Goal: Information Seeking & Learning: Learn about a topic

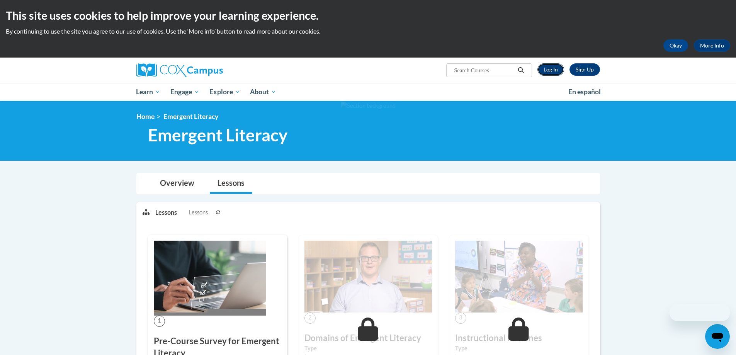
click at [550, 67] on link "Log In" at bounding box center [550, 69] width 27 height 12
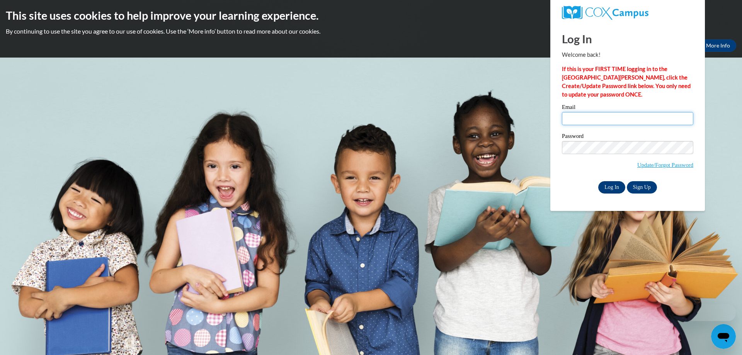
type input "porter.s@zalma.k12.mo.us"
click at [609, 186] on input "Log In" at bounding box center [611, 187] width 27 height 12
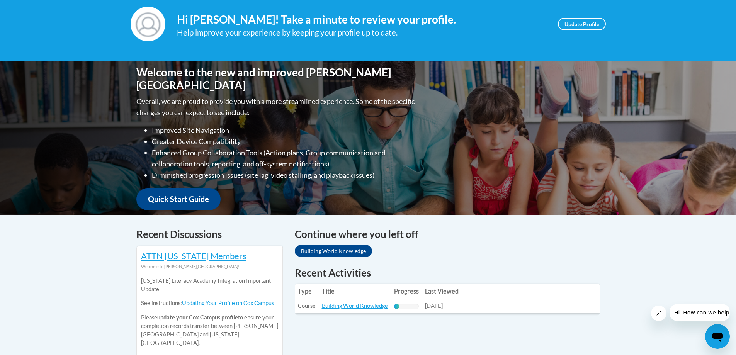
scroll to position [154, 0]
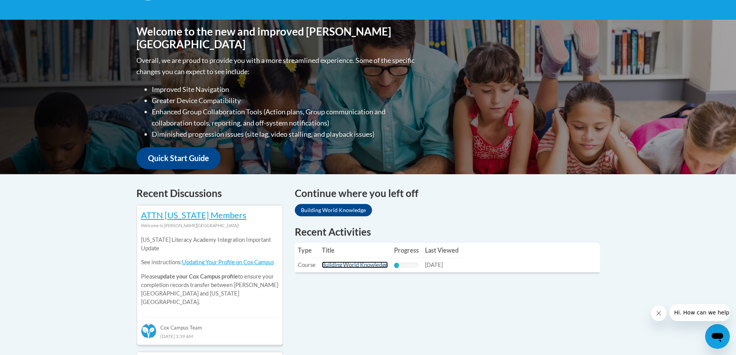
click at [358, 264] on link "Building World Knowledge" at bounding box center [355, 264] width 66 height 7
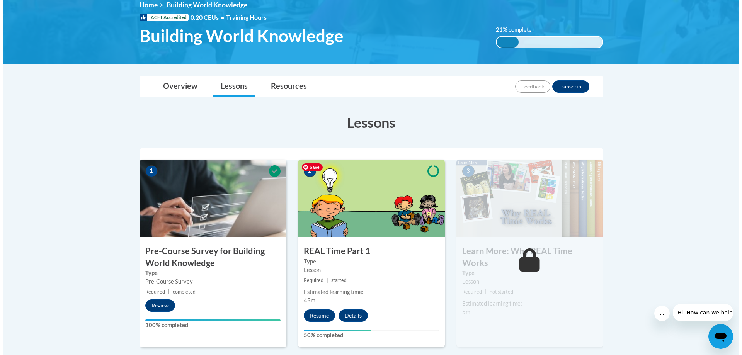
scroll to position [116, 0]
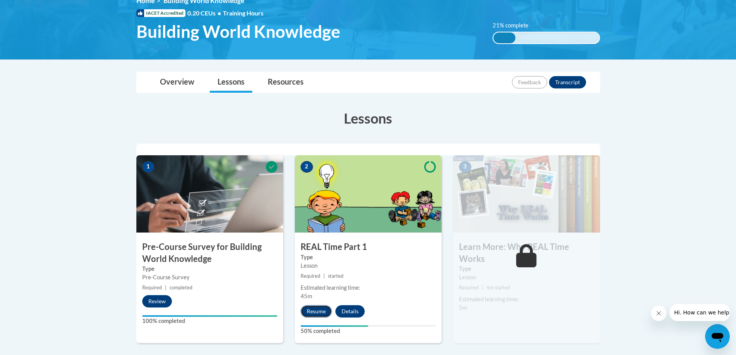
click at [313, 307] on button "Resume" at bounding box center [315, 311] width 31 height 12
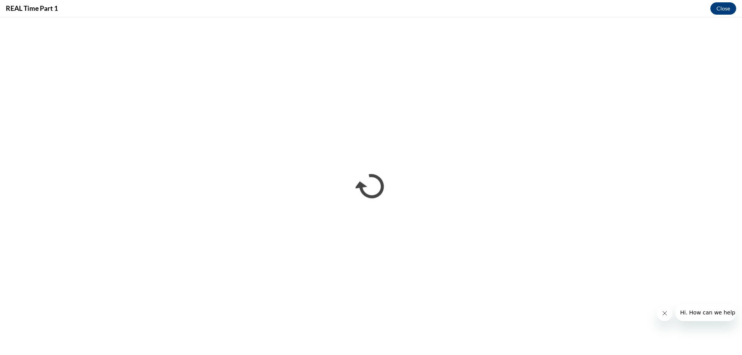
scroll to position [0, 0]
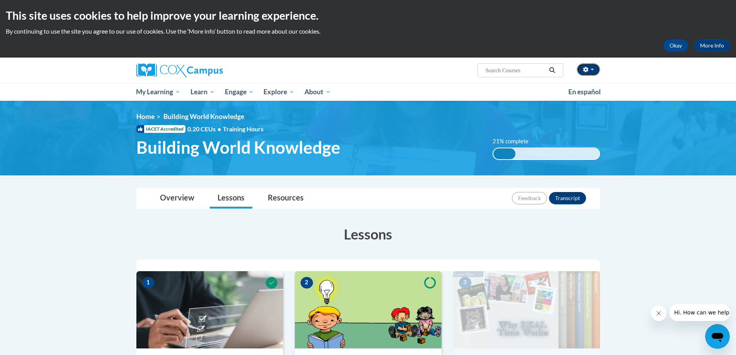
click at [593, 70] on button "button" at bounding box center [588, 69] width 23 height 12
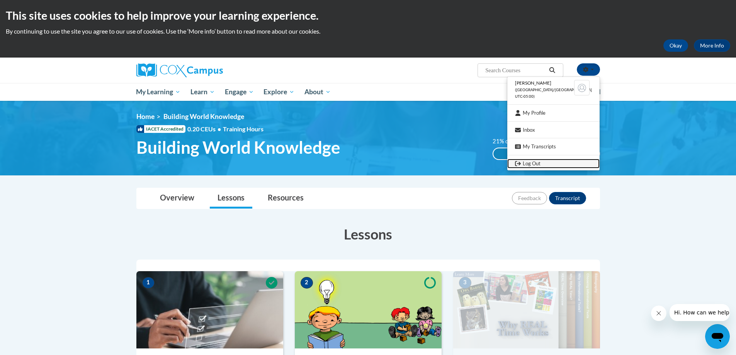
click at [547, 165] on link "Log Out" at bounding box center [553, 164] width 92 height 10
